Goal: Task Accomplishment & Management: Use online tool/utility

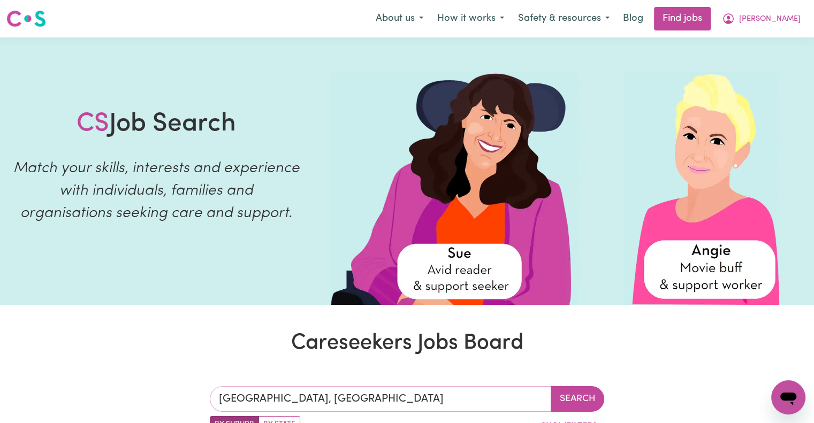
type input "[GEOGRAPHIC_DATA], [GEOGRAPHIC_DATA], 2141"
click at [413, 400] on input "[GEOGRAPHIC_DATA], [GEOGRAPHIC_DATA]" at bounding box center [380, 399] width 341 height 26
type input "LIDCOMBE, [GEOGRAPHIC_DATA]"
type input "L"
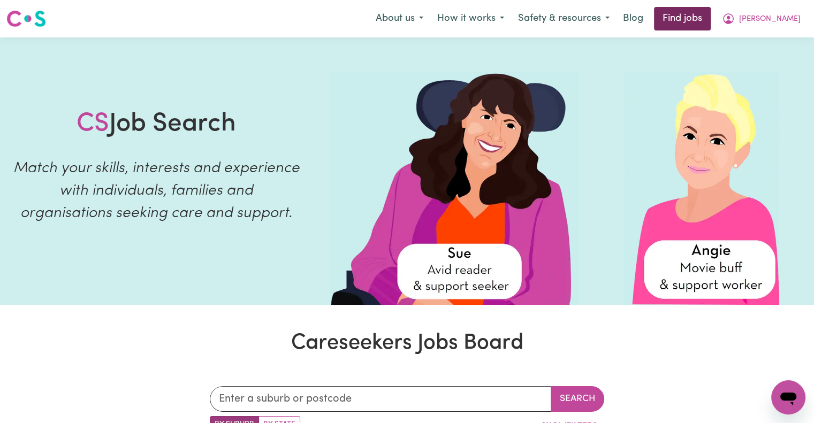
click at [711, 17] on link "Find jobs" at bounding box center [682, 19] width 57 height 24
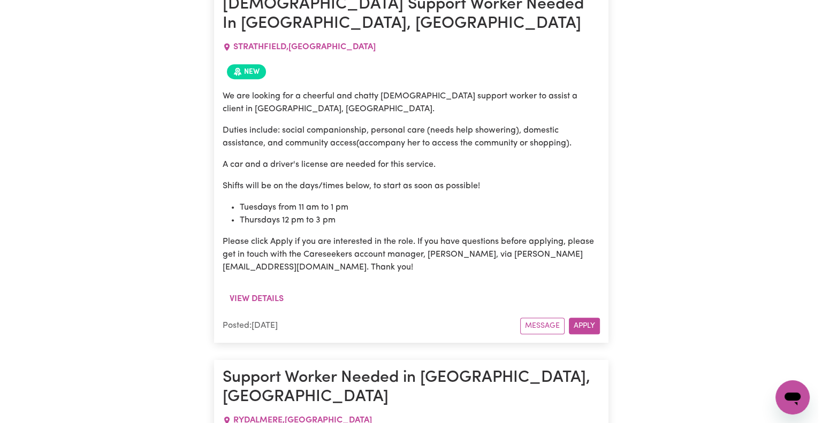
scroll to position [539, 0]
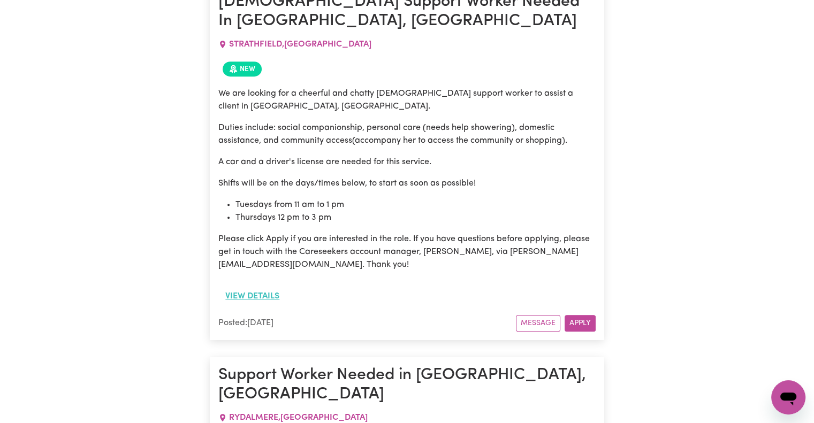
click at [275, 295] on button "View details" at bounding box center [252, 296] width 68 height 20
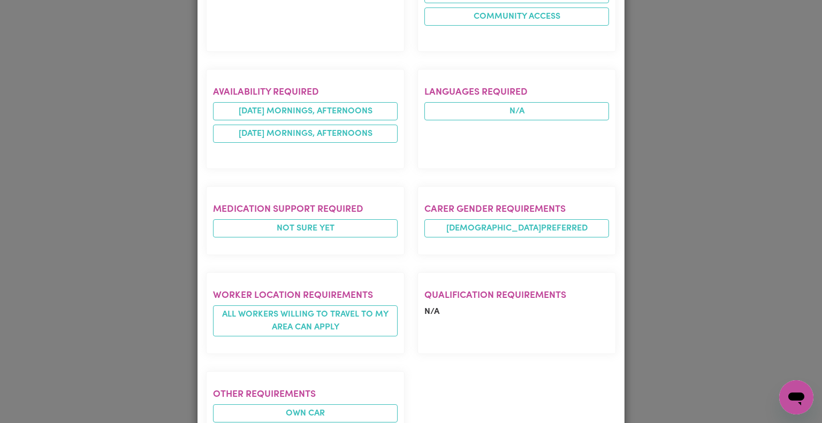
scroll to position [637, 0]
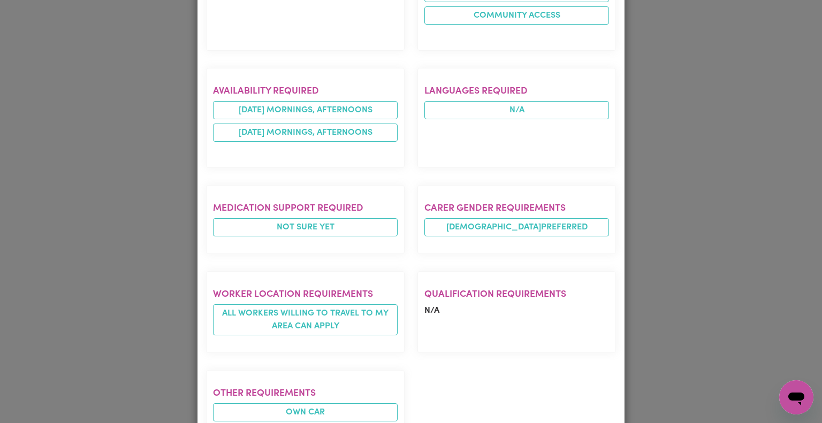
click at [702, 285] on div "Job Details [DEMOGRAPHIC_DATA] Support Worker Needed In [GEOGRAPHIC_DATA], [GEO…" at bounding box center [411, 211] width 822 height 423
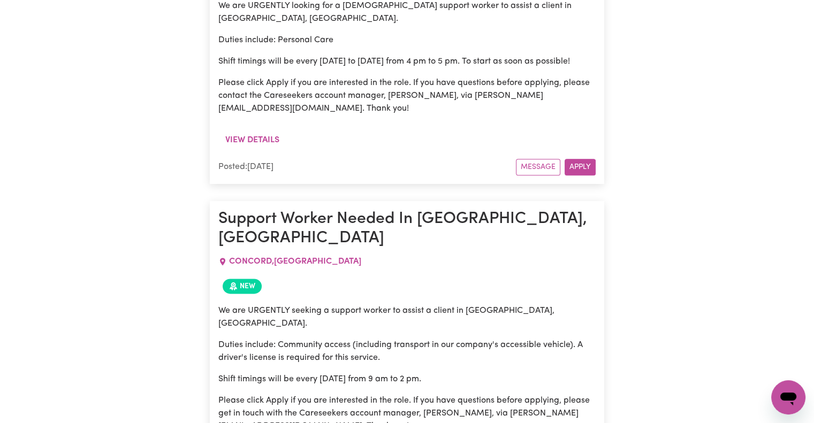
scroll to position [1343, 0]
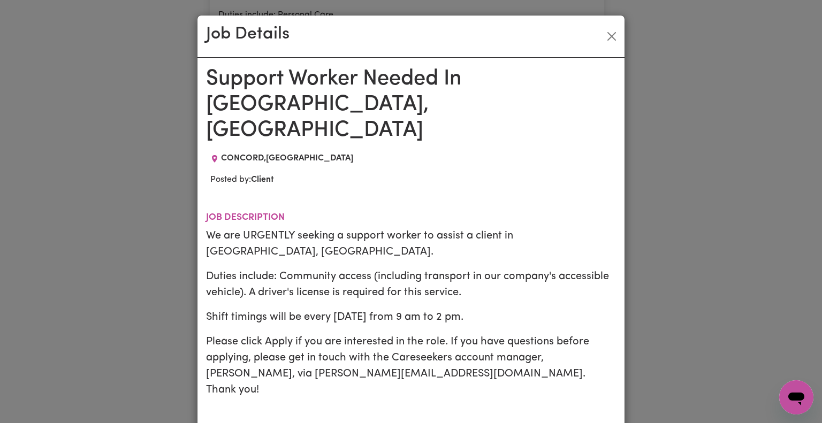
click at [698, 314] on div "Job Details Support Worker Needed In [GEOGRAPHIC_DATA], [GEOGRAPHIC_DATA] [GEOG…" at bounding box center [411, 211] width 822 height 423
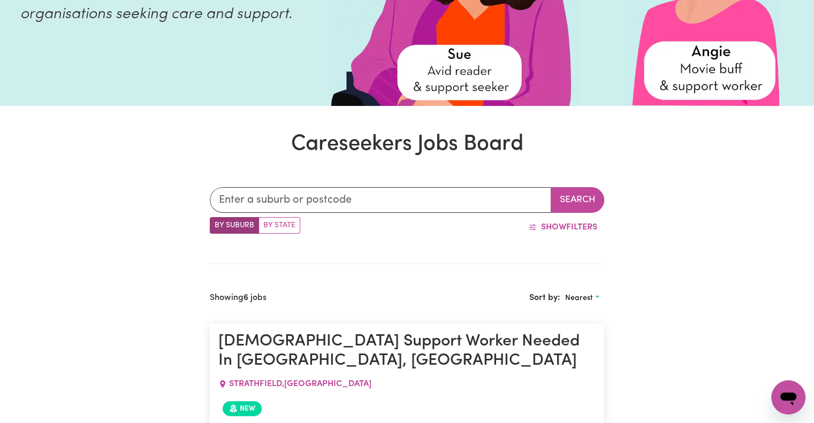
scroll to position [0, 0]
